Goal: Find specific page/section: Find specific page/section

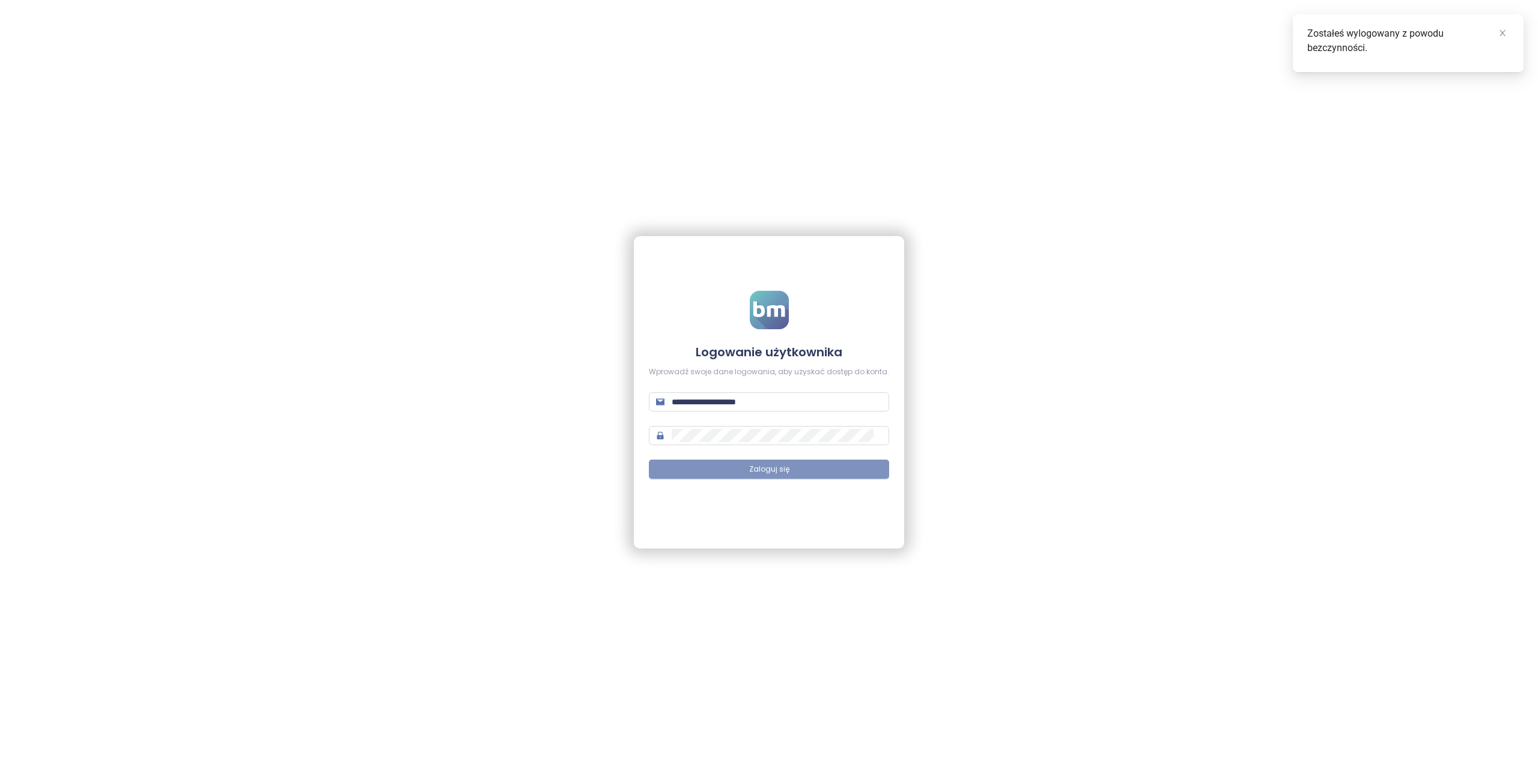
click at [766, 468] on span "Zaloguj się" at bounding box center [769, 469] width 40 height 11
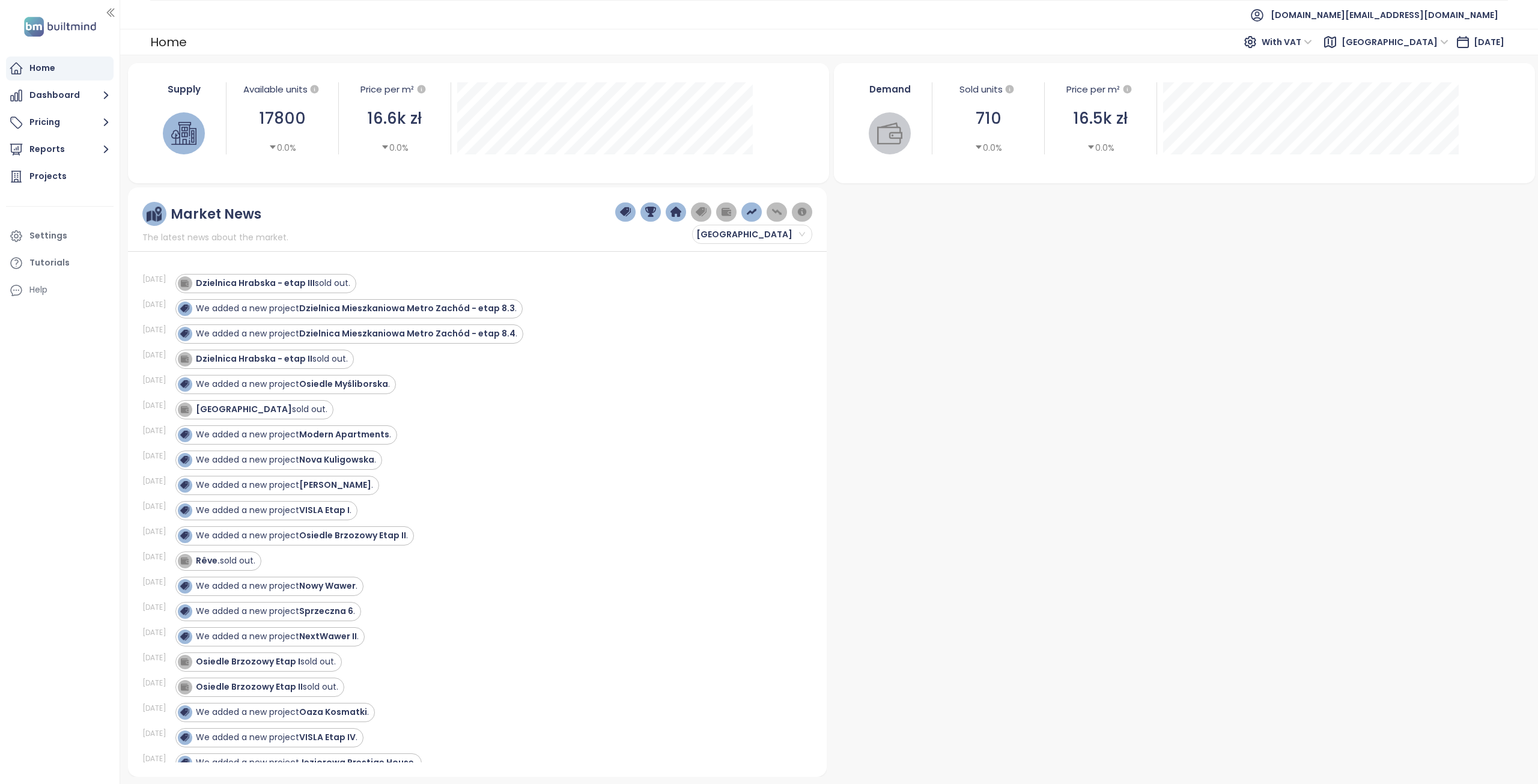
click at [1421, 43] on span "[GEOGRAPHIC_DATA]" at bounding box center [1395, 42] width 107 height 18
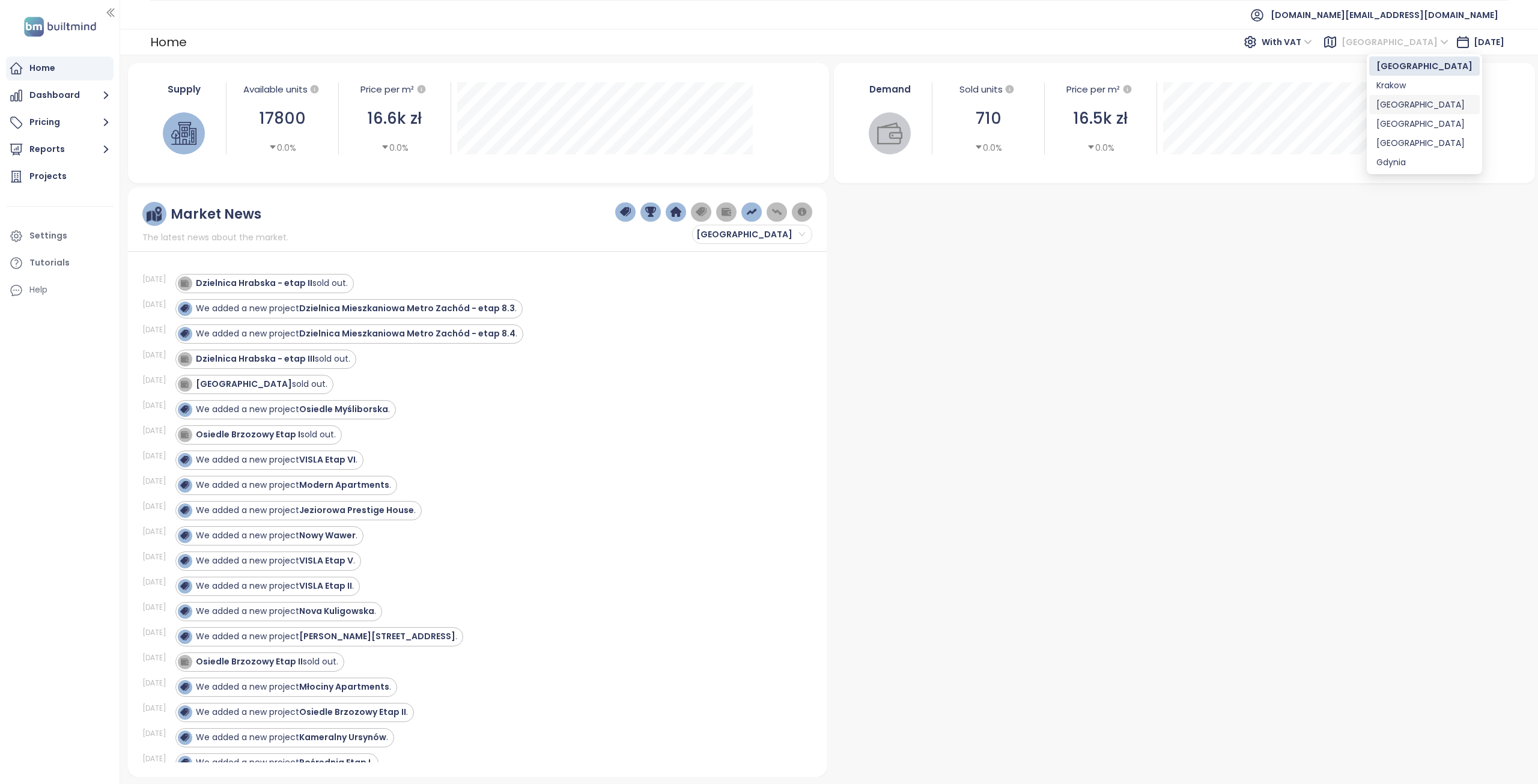
click at [1406, 103] on div "[GEOGRAPHIC_DATA]" at bounding box center [1425, 104] width 96 height 13
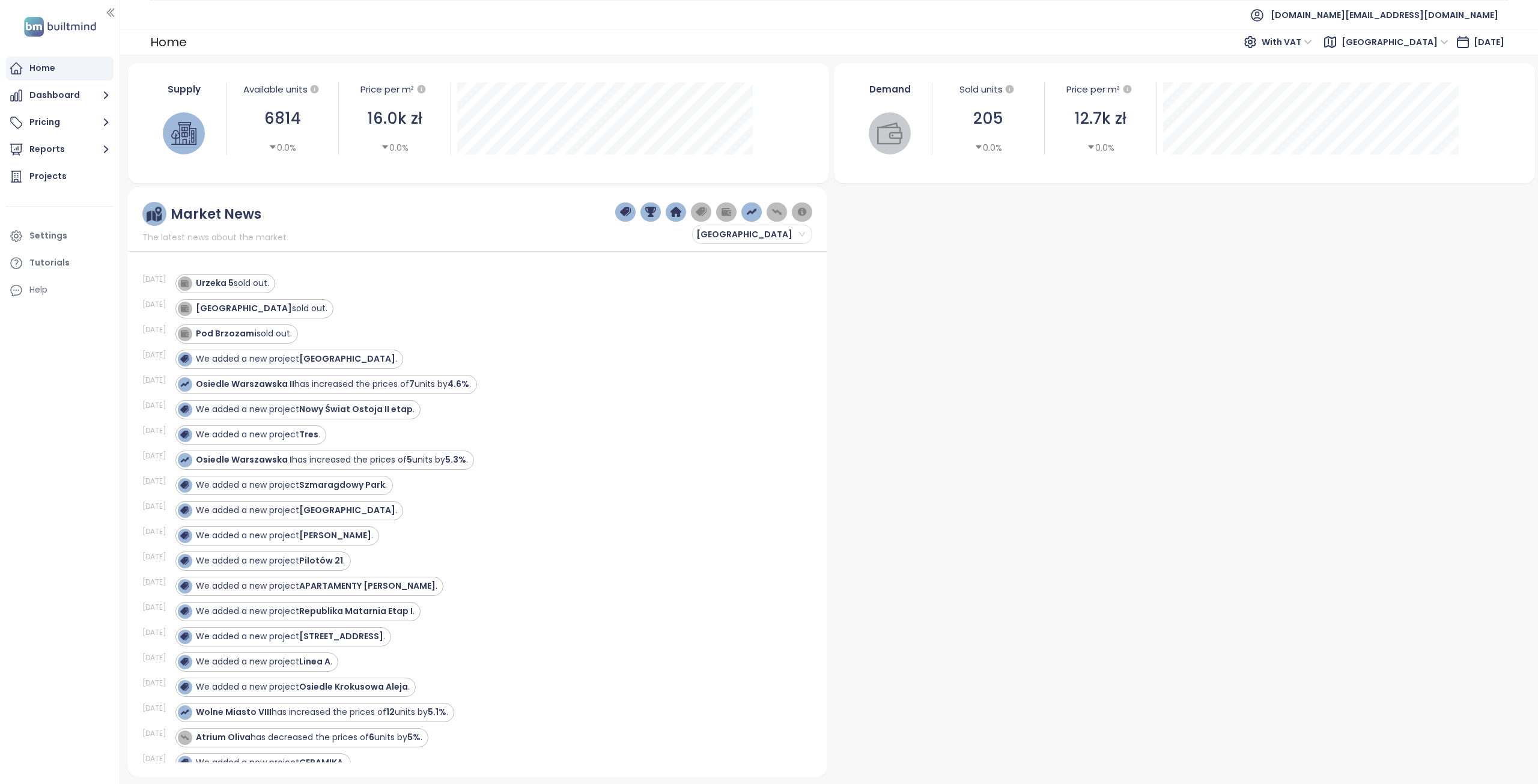
click at [1421, 41] on span "[GEOGRAPHIC_DATA]" at bounding box center [1395, 42] width 107 height 18
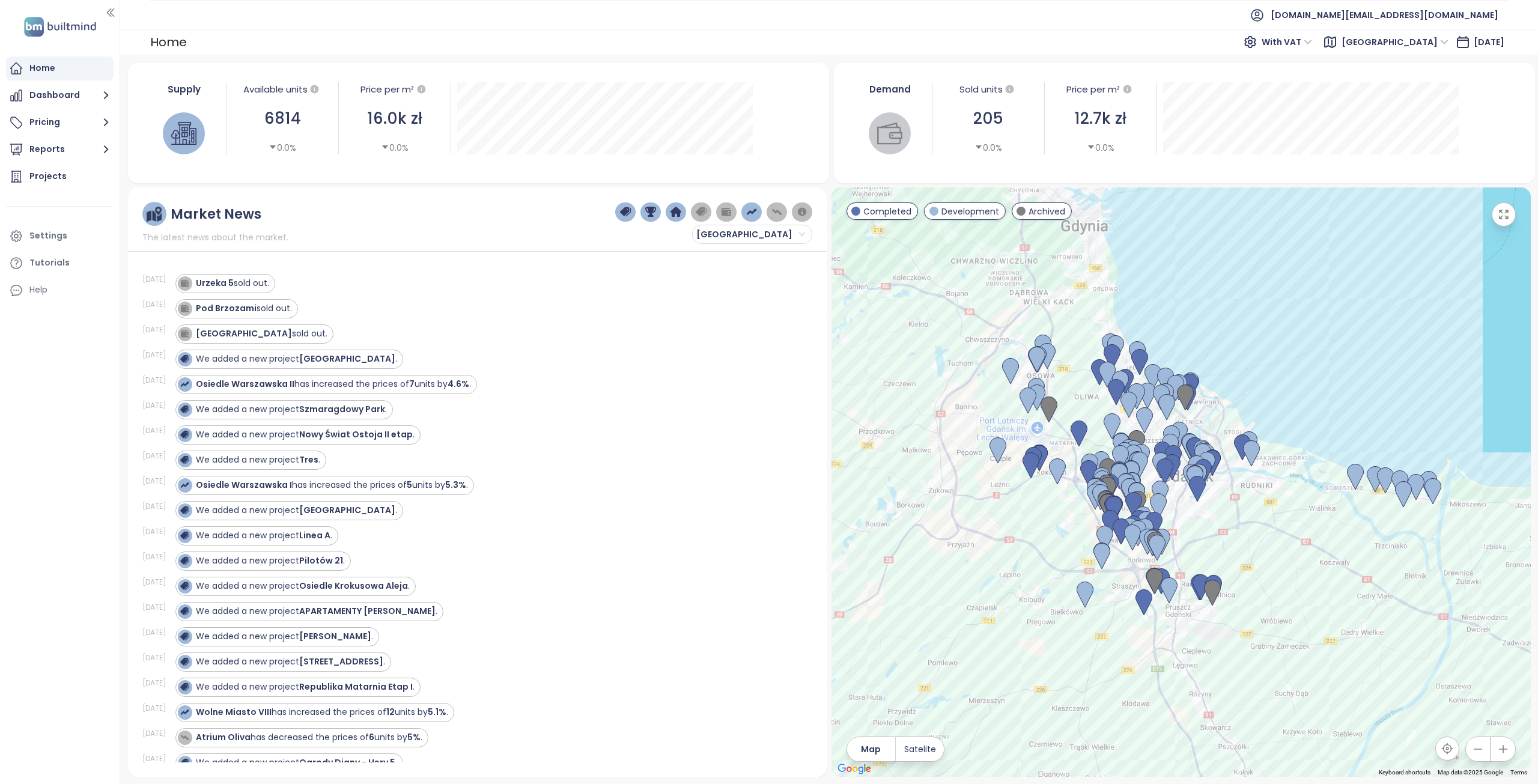
click at [1420, 40] on span "[GEOGRAPHIC_DATA]" at bounding box center [1395, 42] width 107 height 18
click at [1408, 160] on div "Gdynia" at bounding box center [1436, 162] width 96 height 13
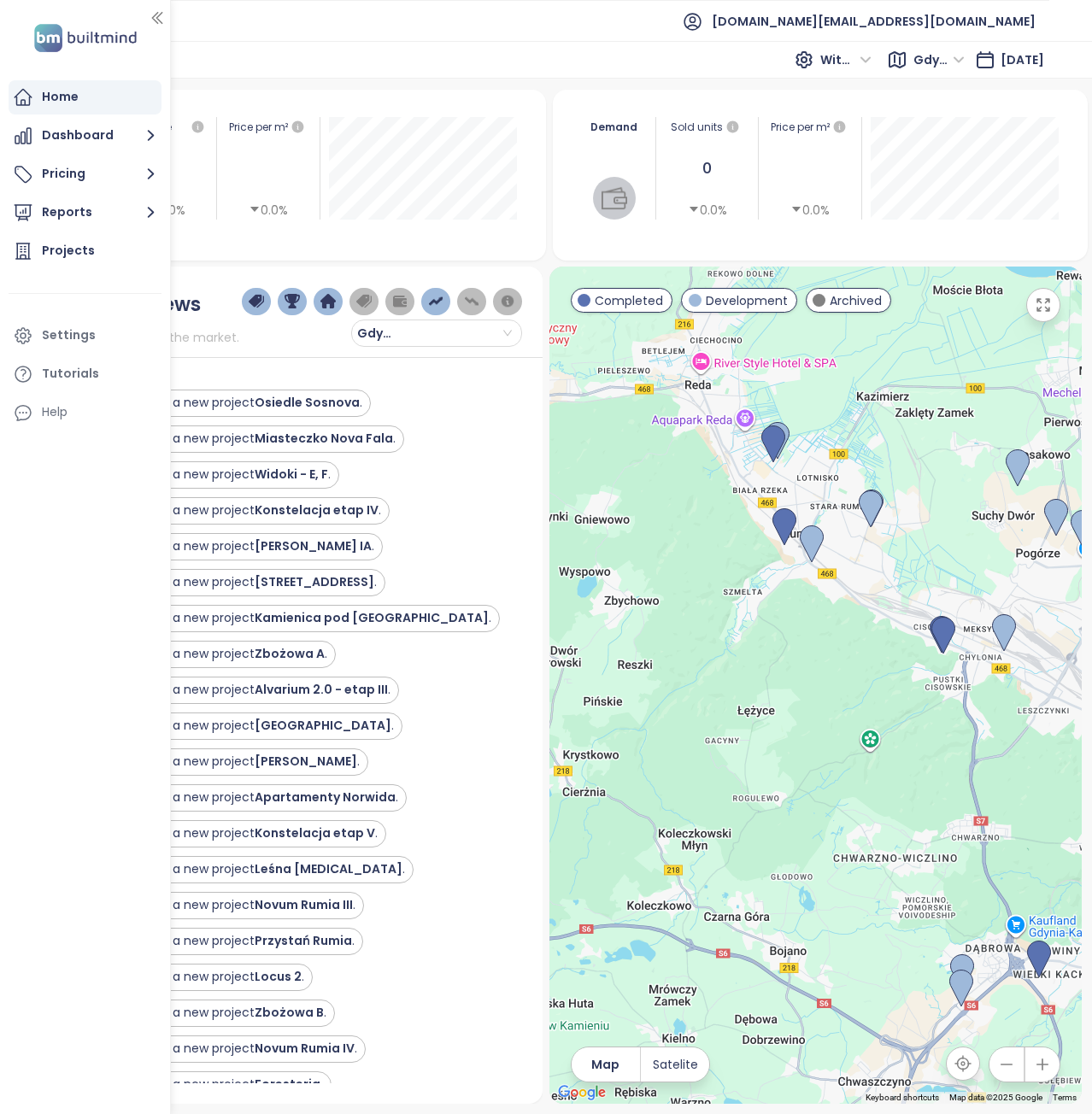
drag, startPoint x: 820, startPoint y: 564, endPoint x: 820, endPoint y: 637, distance: 73.0
click at [820, 637] on div at bounding box center [815, 685] width 532 height 837
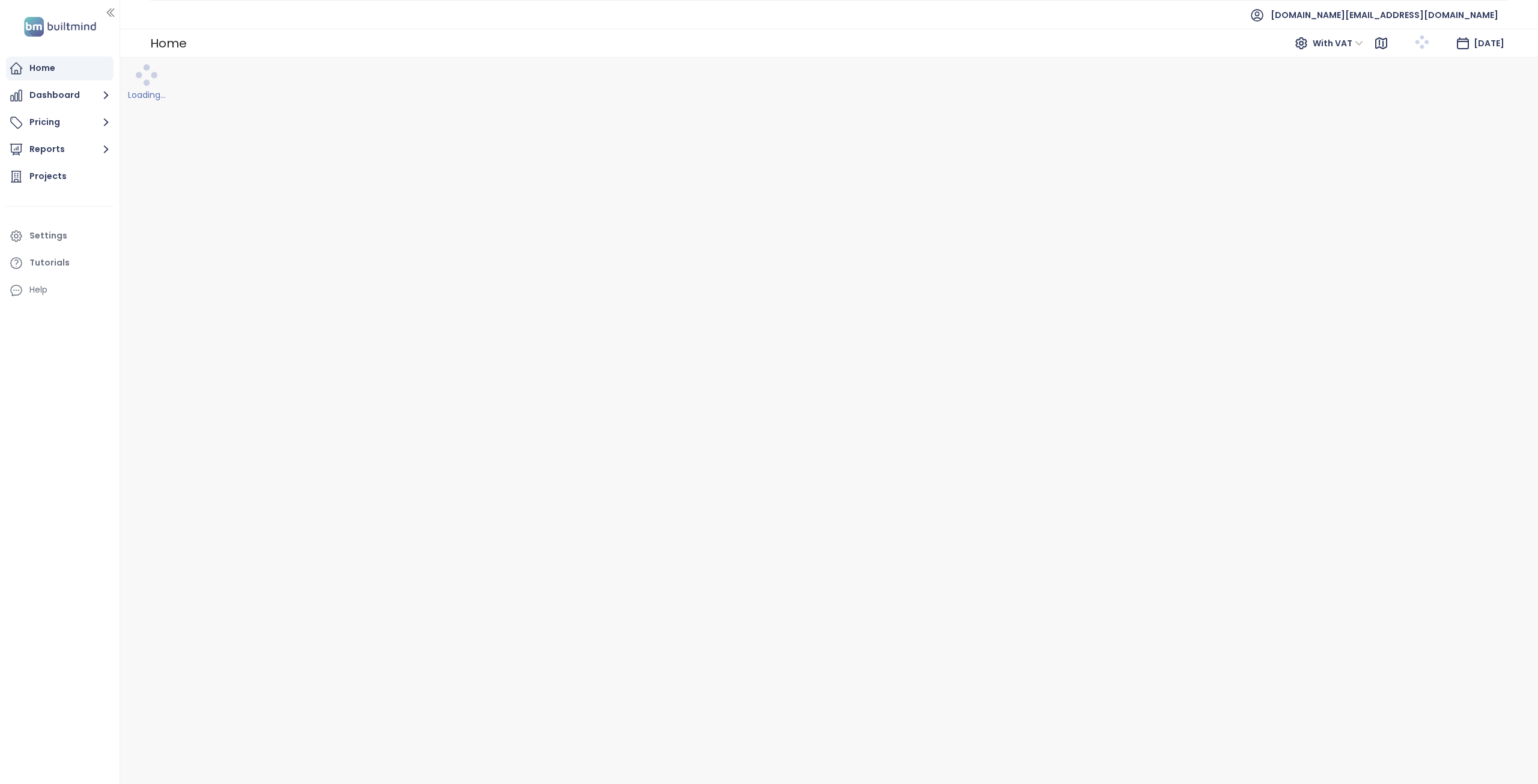
click at [952, 17] on ul "[DOMAIN_NAME][EMAIL_ADDRESS][DOMAIN_NAME]" at bounding box center [829, 14] width 1358 height 29
